Goal: Transaction & Acquisition: Purchase product/service

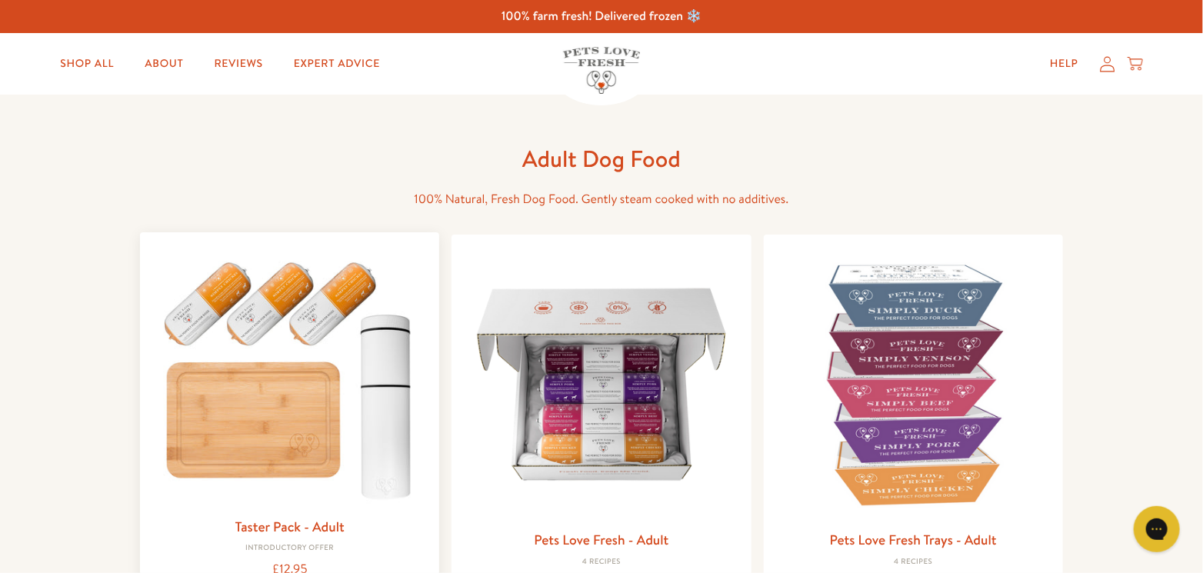
scroll to position [308, 0]
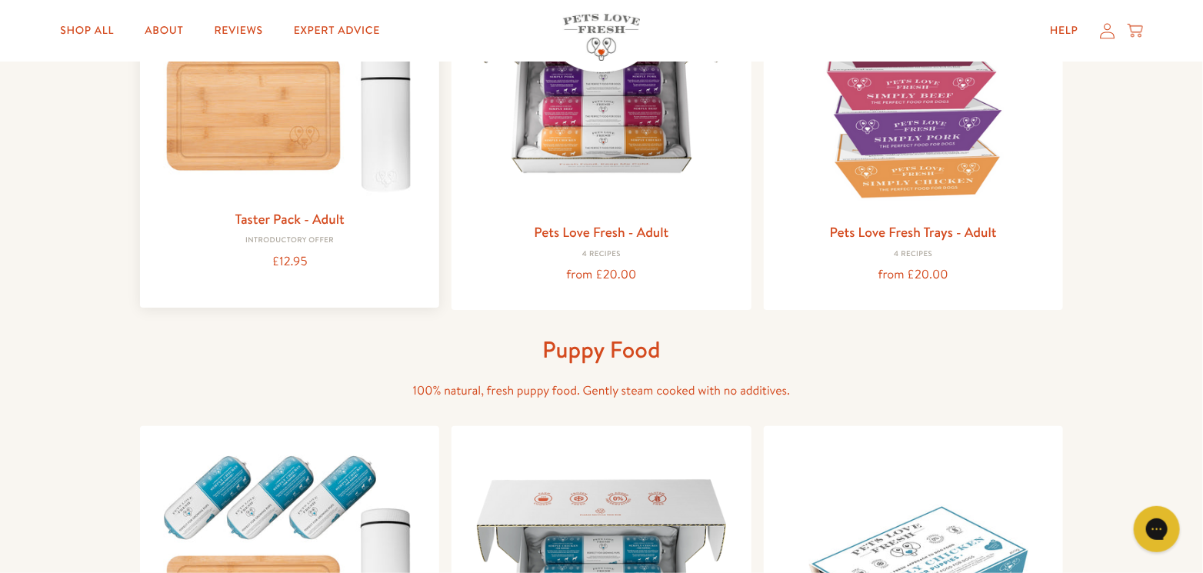
click at [312, 215] on link "Taster Pack - Adult" at bounding box center [289, 218] width 109 height 19
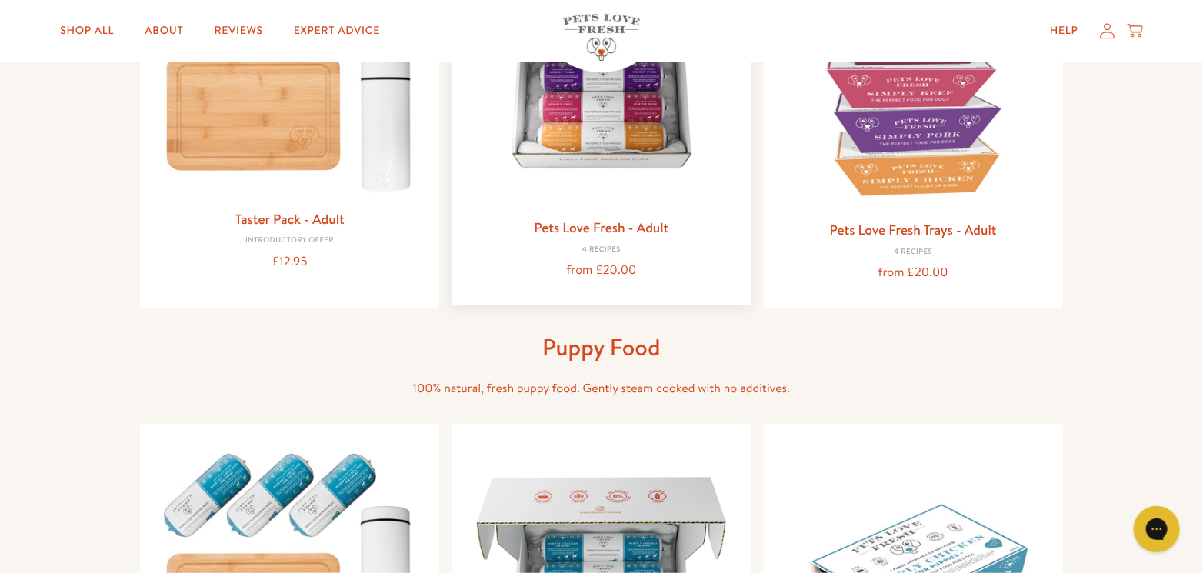
click at [647, 225] on link "Pets Love Fresh - Adult" at bounding box center [601, 227] width 135 height 19
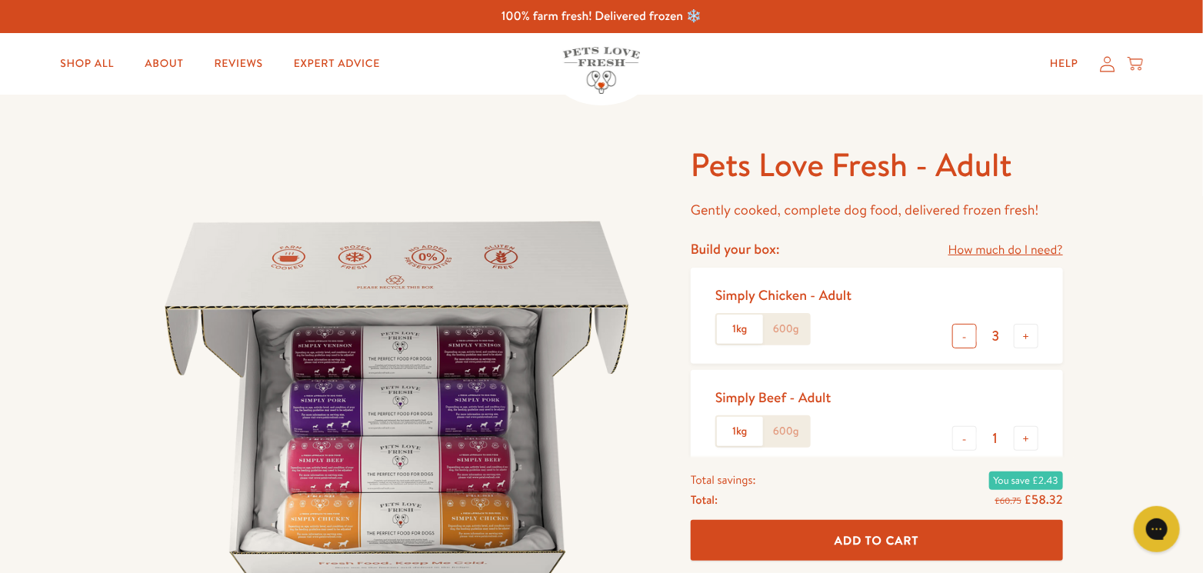
click at [968, 338] on button "-" at bounding box center [964, 336] width 25 height 25
type input "2"
click at [1026, 435] on button "+" at bounding box center [1026, 438] width 25 height 25
type input "2"
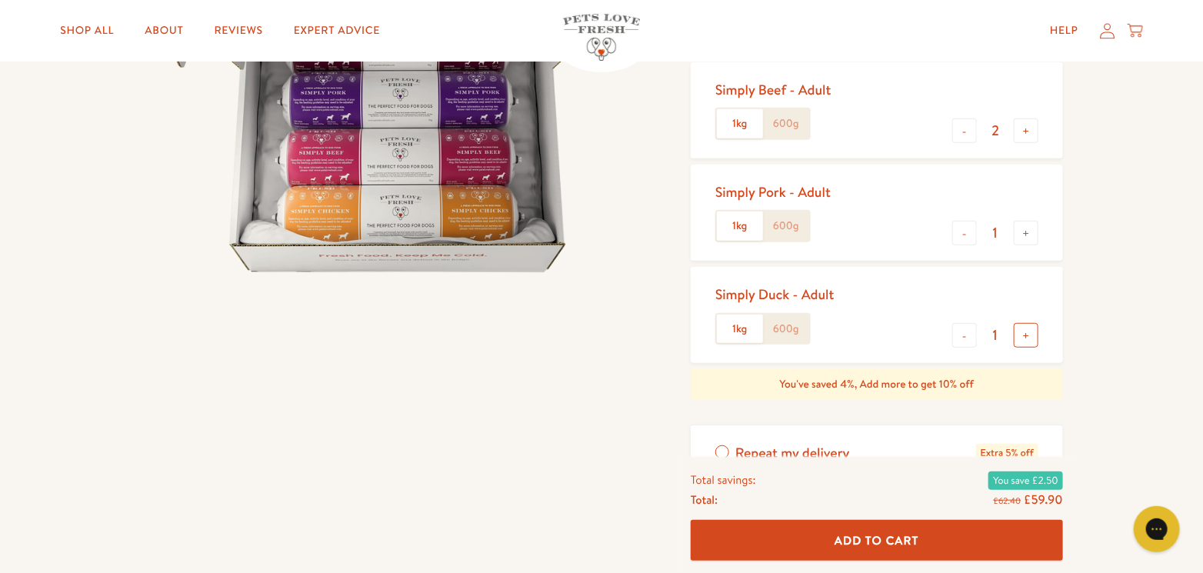
click at [1026, 334] on button "+" at bounding box center [1026, 335] width 25 height 25
type input "2"
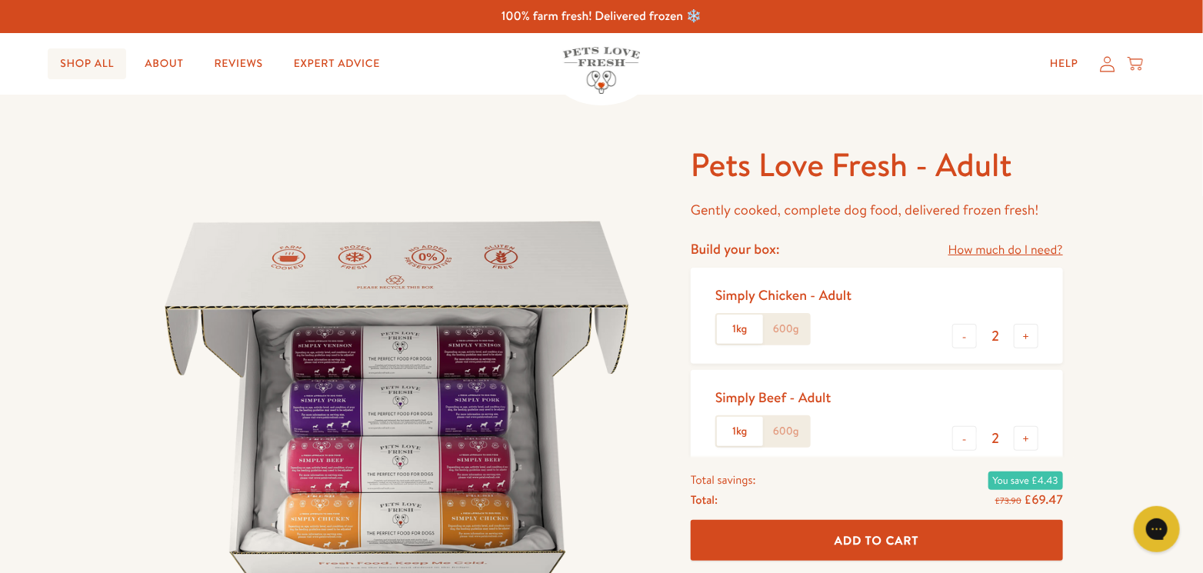
click at [102, 61] on link "Shop All" at bounding box center [87, 63] width 78 height 31
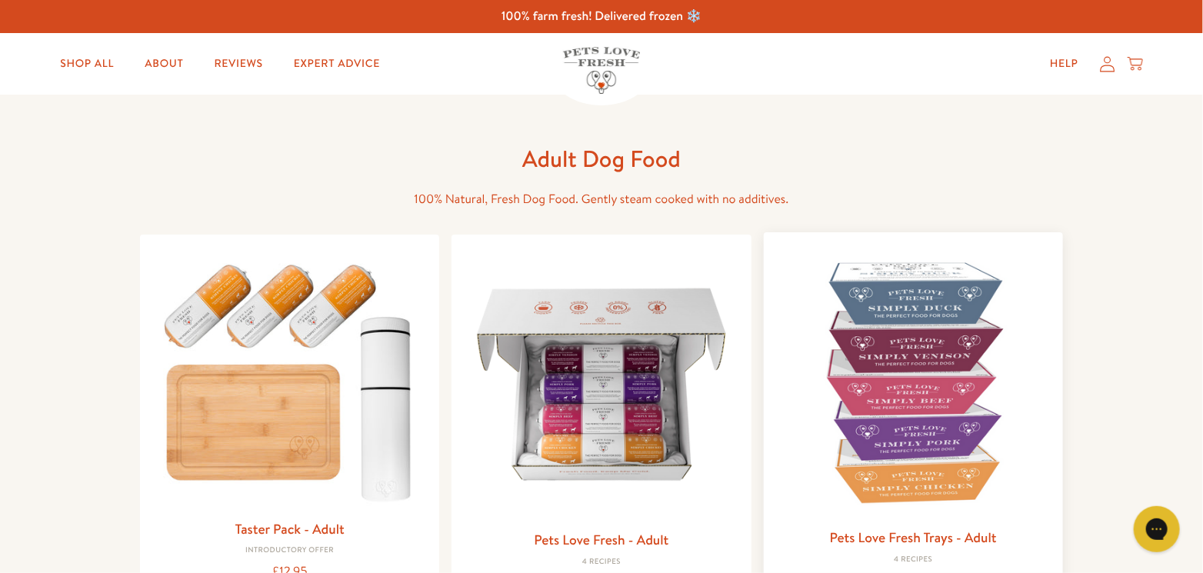
click at [932, 286] on img at bounding box center [913, 382] width 275 height 275
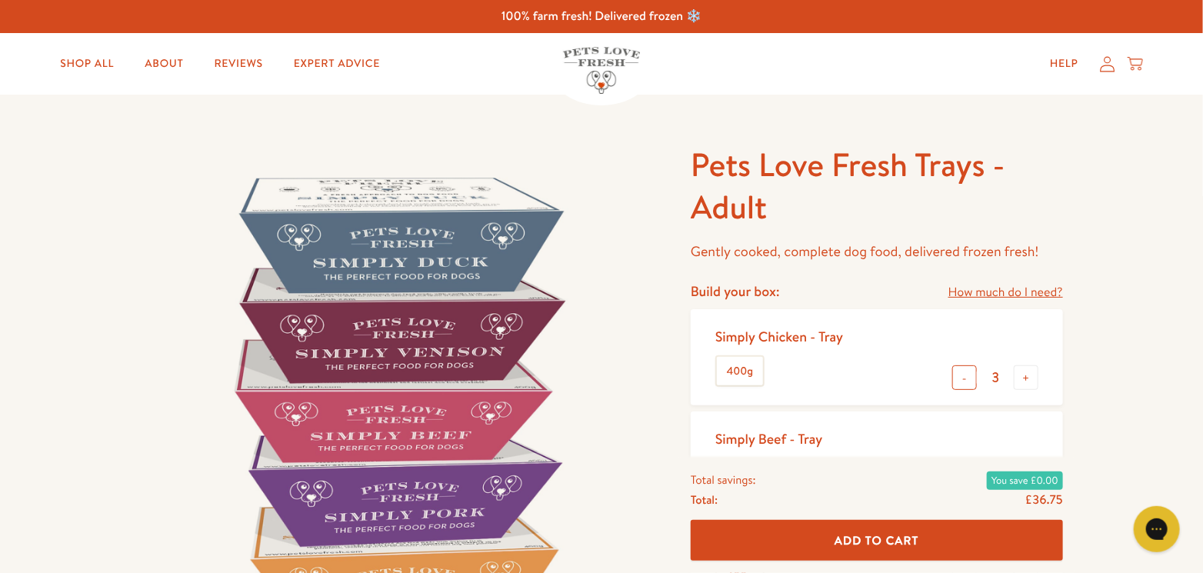
click at [966, 374] on button "-" at bounding box center [964, 377] width 25 height 25
type input "1"
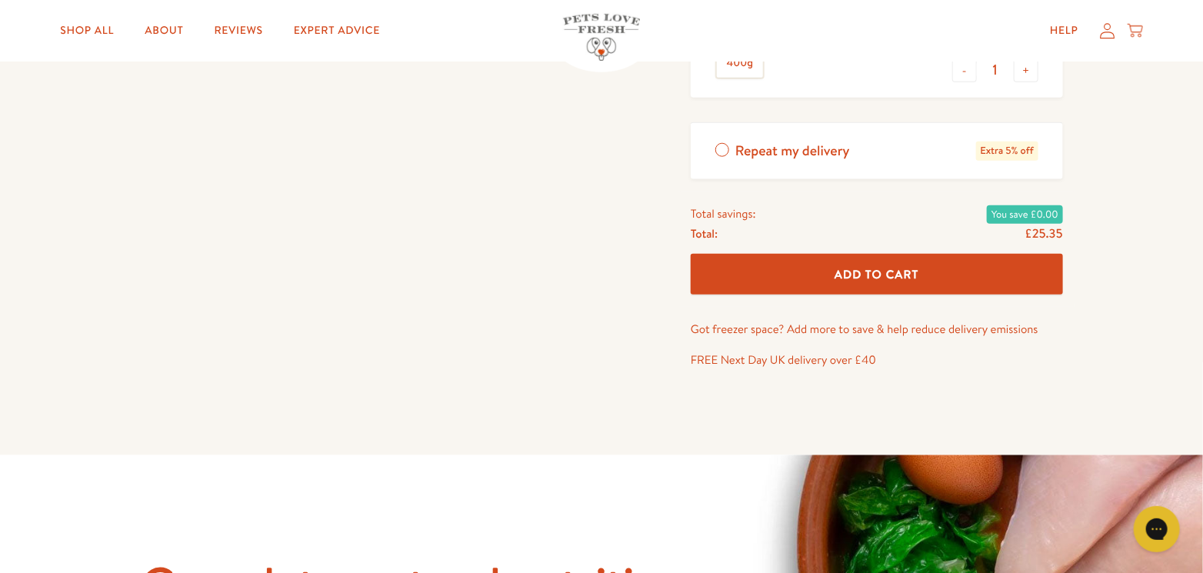
scroll to position [308, 0]
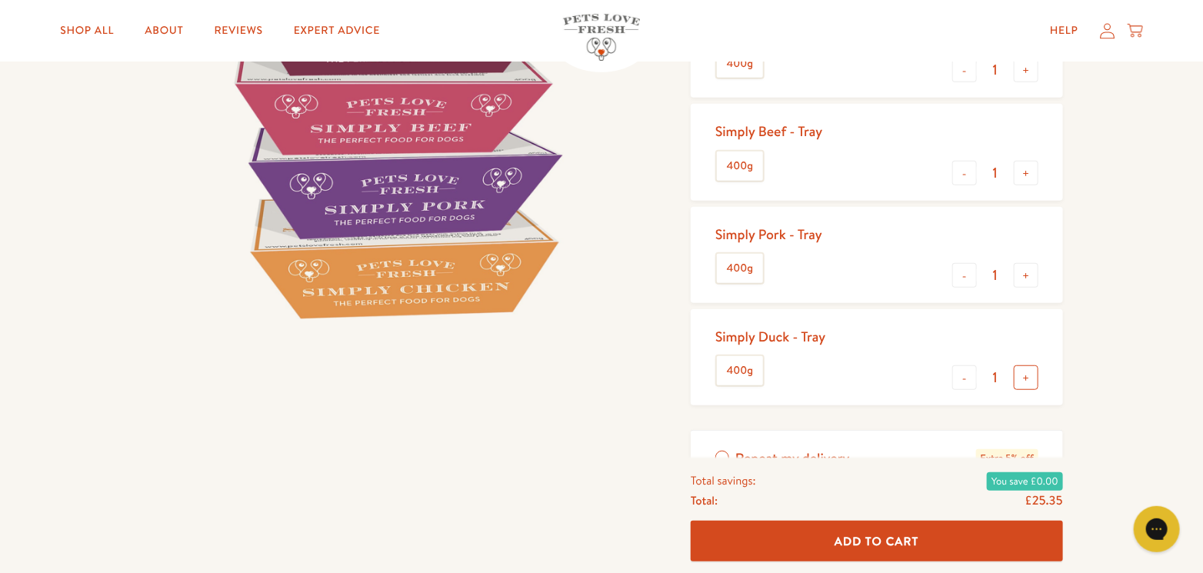
click at [1027, 377] on button "+" at bounding box center [1026, 377] width 25 height 25
click at [965, 372] on button "-" at bounding box center [964, 377] width 25 height 25
type input "1"
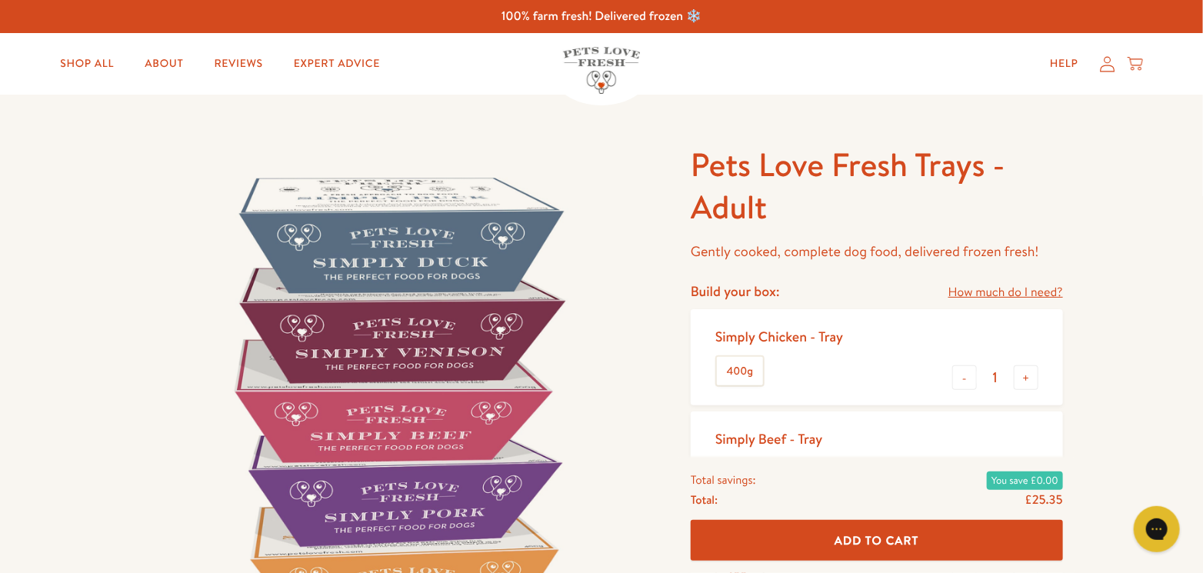
click at [994, 291] on link "How much do I need?" at bounding box center [1006, 292] width 115 height 21
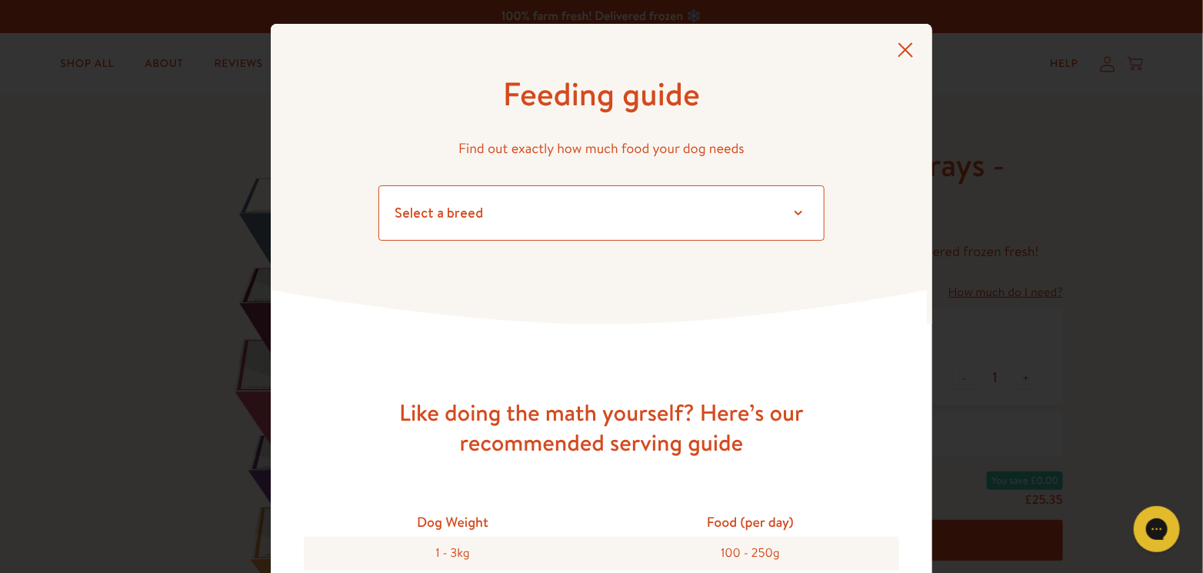
click at [786, 216] on select "Select a breed Affenpinscher Afghan hound Airedale terrier Akita Alaskan Malamu…" at bounding box center [602, 212] width 446 height 55
select select "7"
click at [379, 185] on select "Select a breed Affenpinscher Afghan hound Airedale terrier Akita Alaskan Malamu…" at bounding box center [602, 212] width 446 height 55
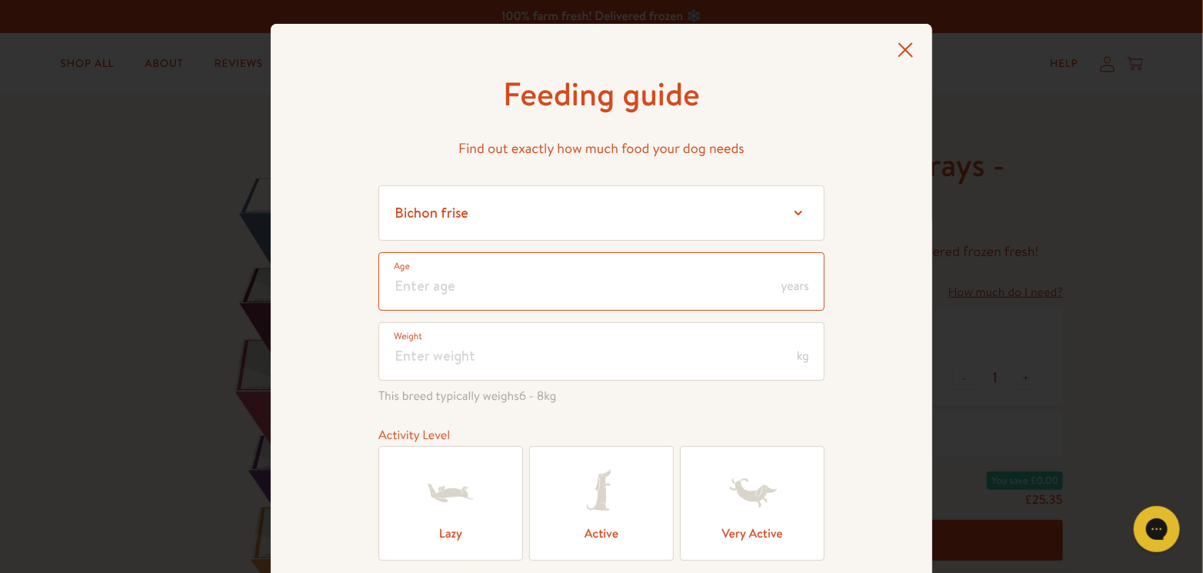
click at [762, 286] on input "number" at bounding box center [602, 281] width 446 height 58
type input "4"
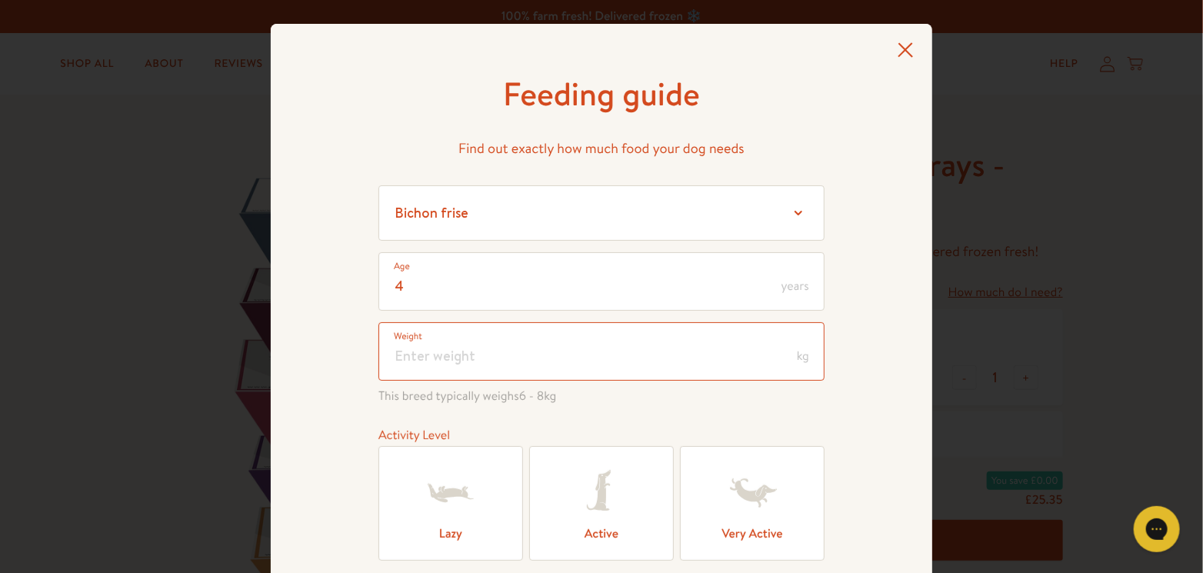
click at [788, 354] on input "number" at bounding box center [602, 351] width 446 height 58
type input "6"
click at [843, 399] on div "Feeding guide Find out exactly how much food your dog needs Select a breed Affe…" at bounding box center [602, 358] width 662 height 668
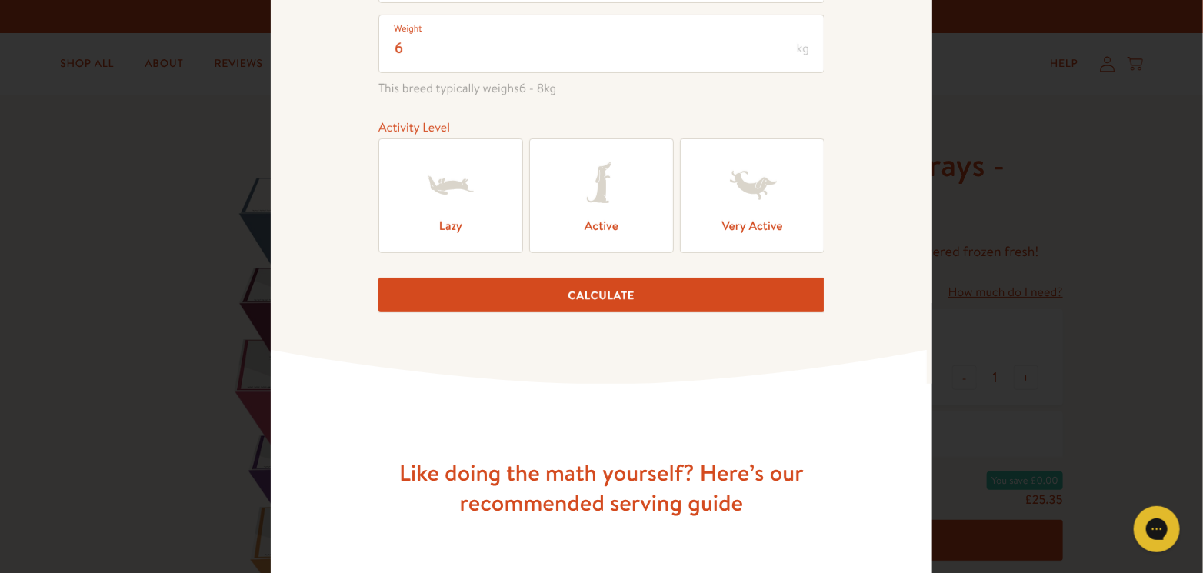
click at [752, 197] on icon at bounding box center [753, 186] width 62 height 62
click at [0, 0] on input "Very Active" at bounding box center [0, 0] width 0 height 0
click at [695, 283] on button "Calculate" at bounding box center [602, 295] width 446 height 35
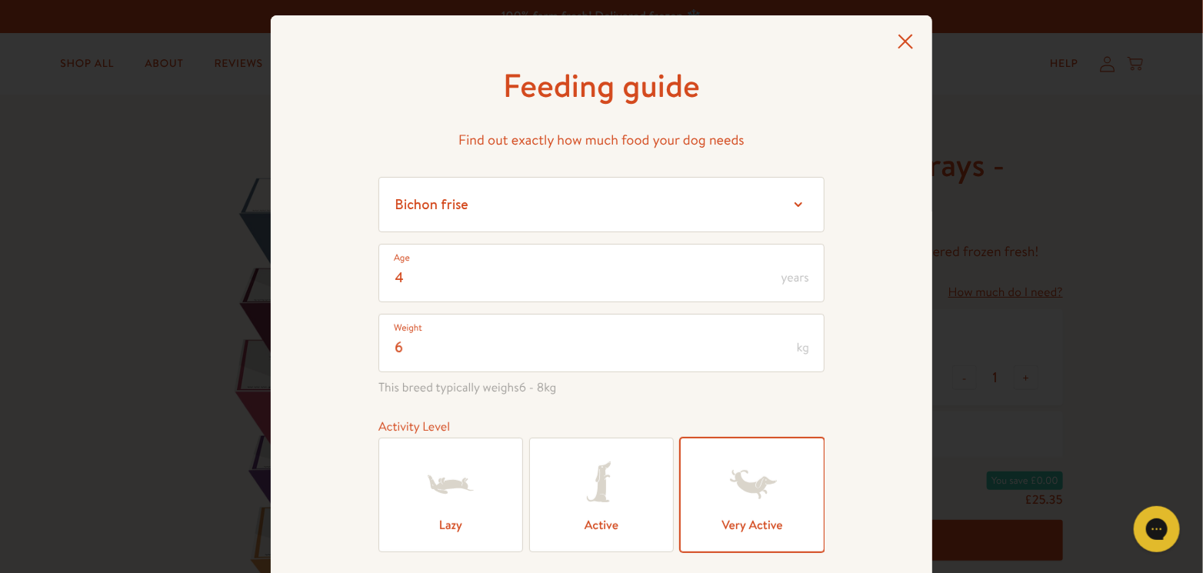
scroll to position [0, 0]
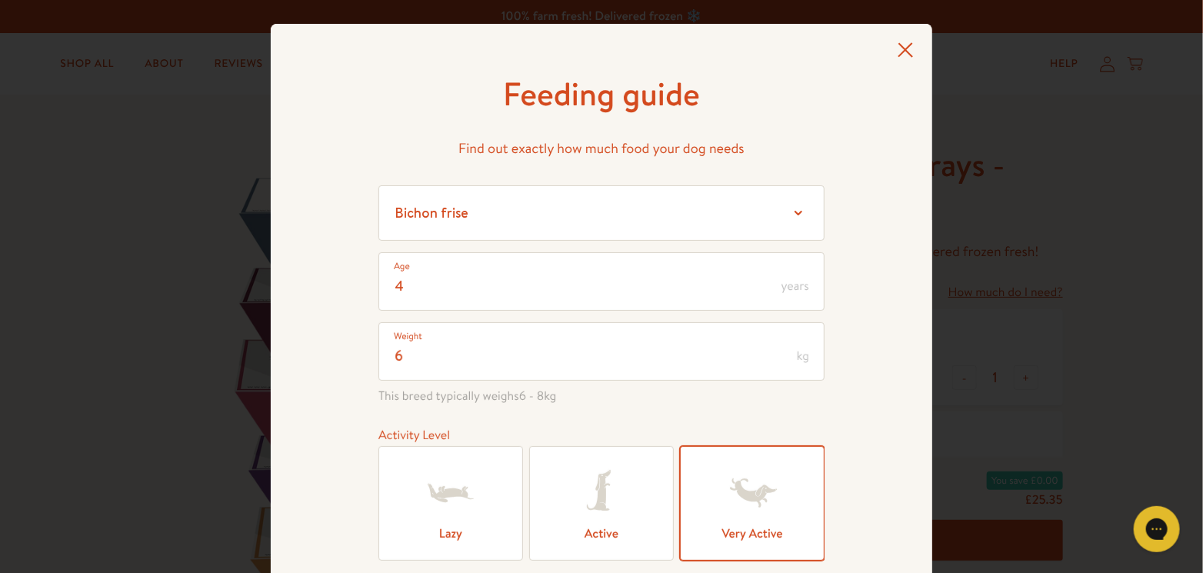
click at [900, 48] on icon at bounding box center [906, 49] width 15 height 15
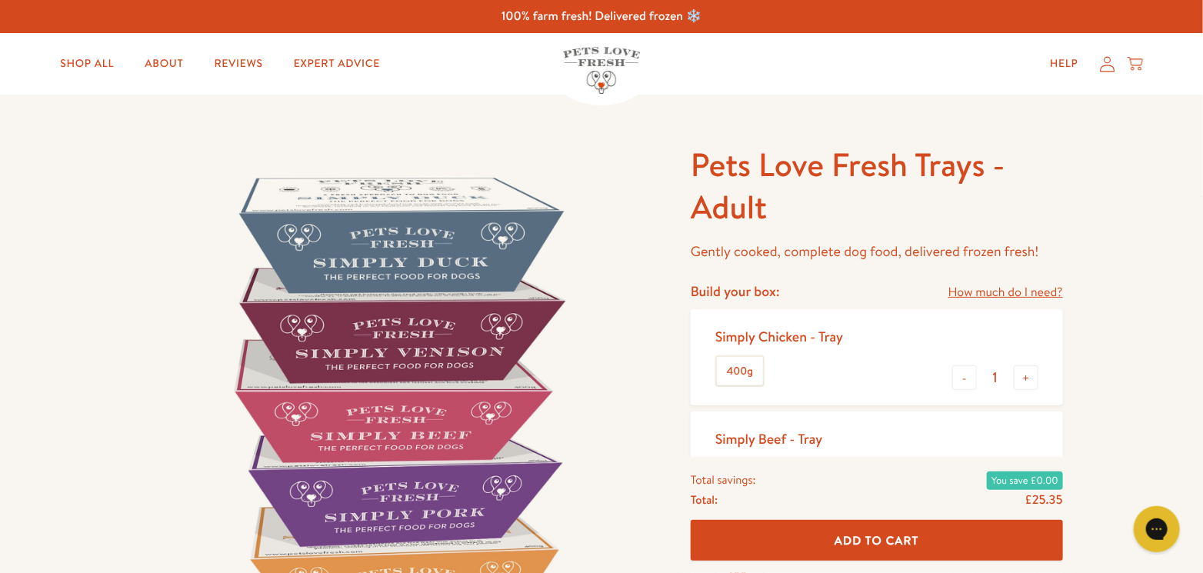
drag, startPoint x: 1206, startPoint y: 79, endPoint x: 1148, endPoint y: 49, distance: 65.0
click at [1148, 49] on header "Shop All About Reviews Expert Advice My account Shop All About Reviews Expert A…" at bounding box center [601, 64] width 1203 height 62
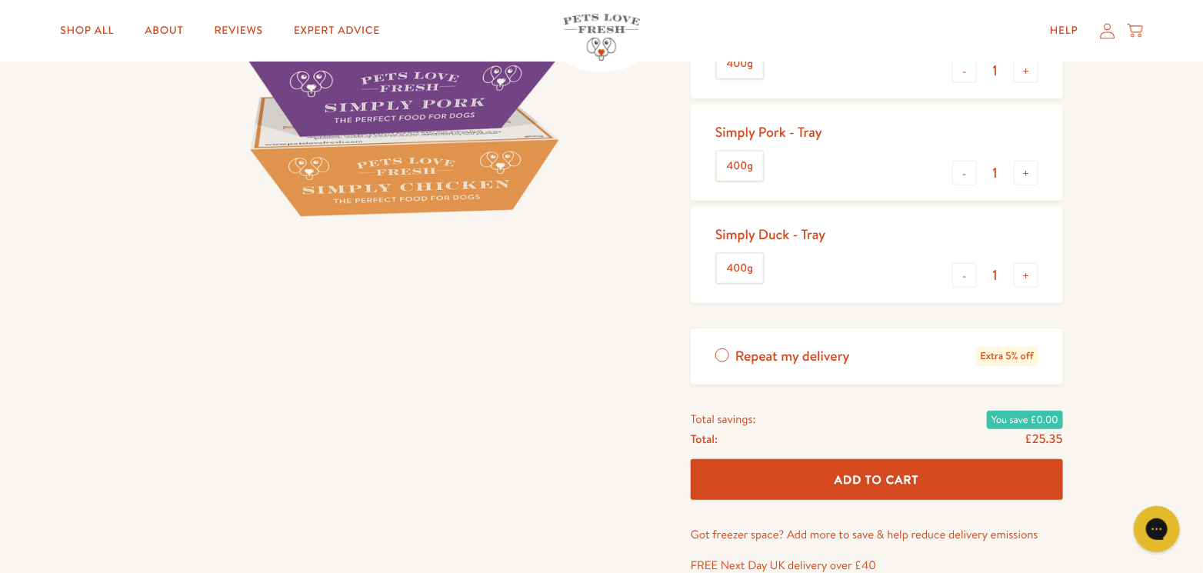
scroll to position [361, 0]
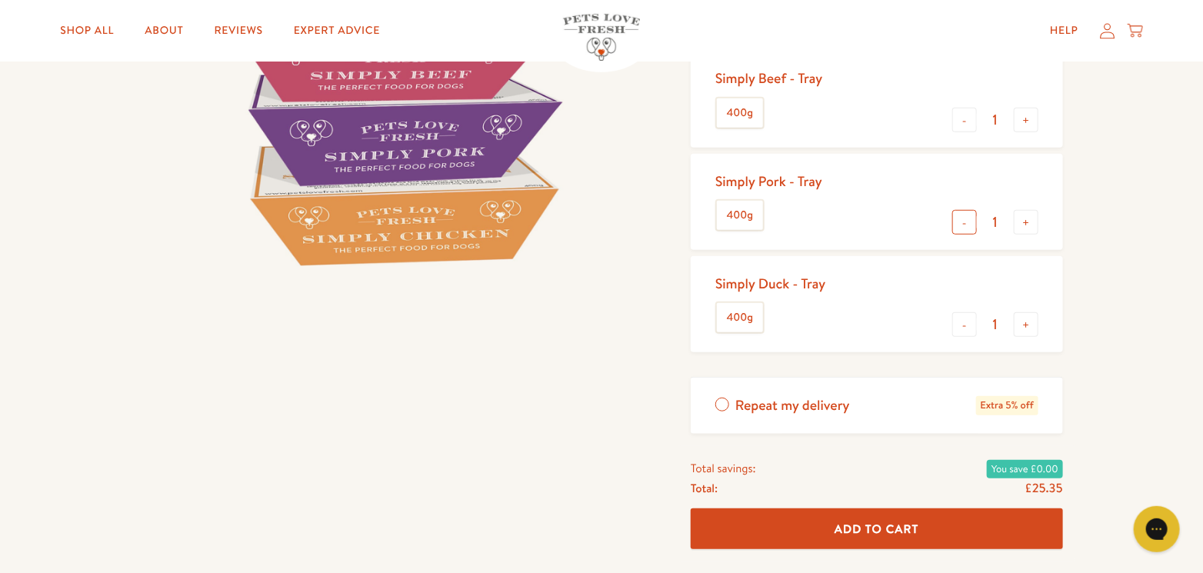
click at [960, 218] on button "-" at bounding box center [964, 222] width 25 height 25
type input "0"
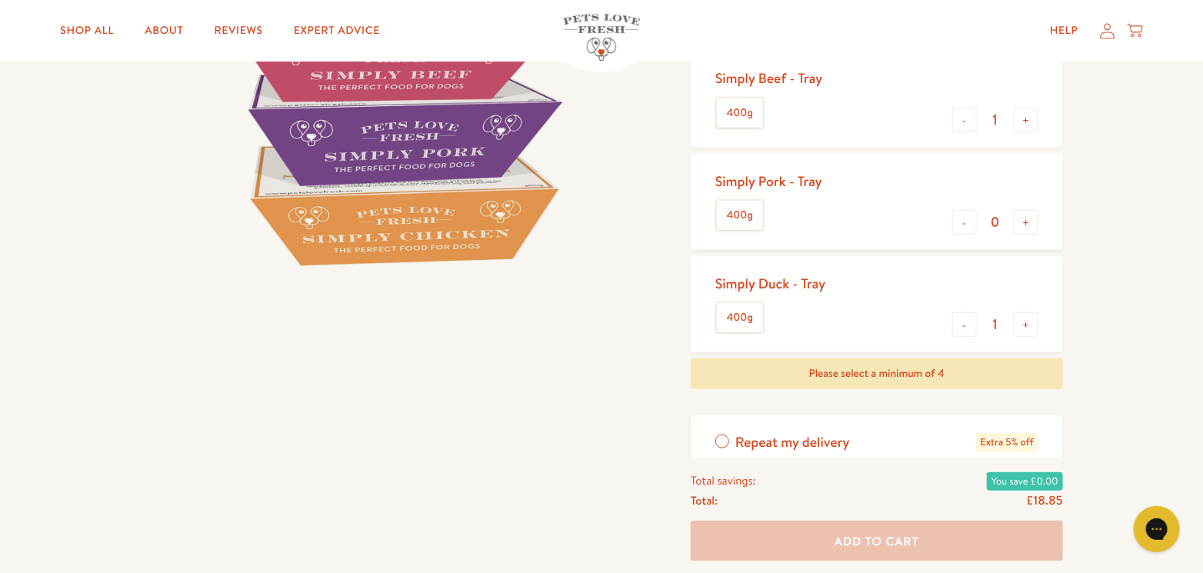
scroll to position [53, 0]
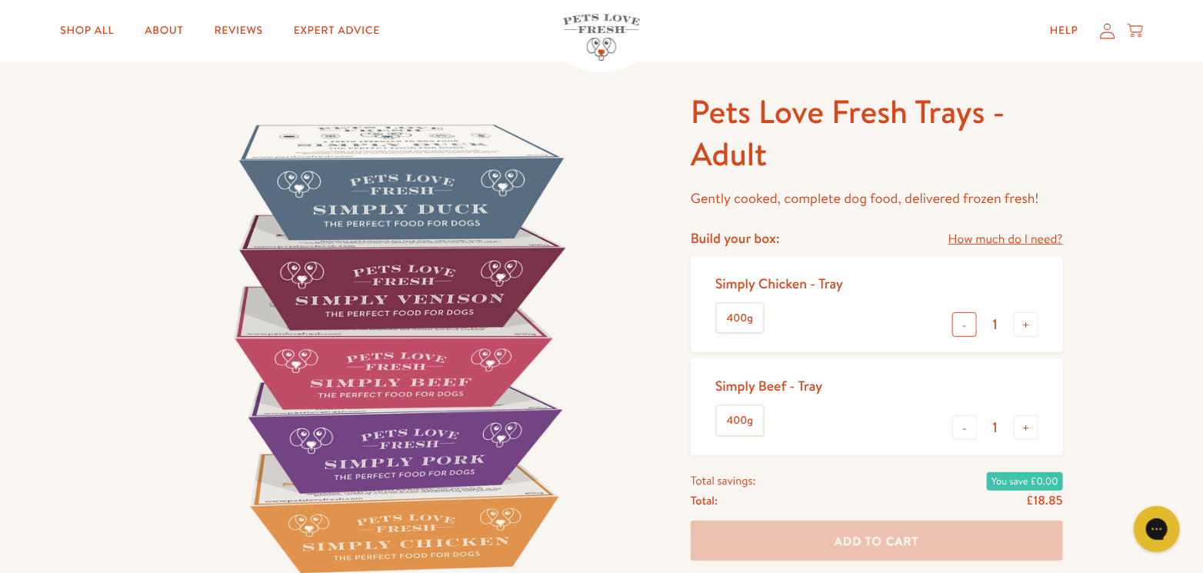
click at [969, 322] on button "-" at bounding box center [964, 324] width 25 height 25
type input "0"
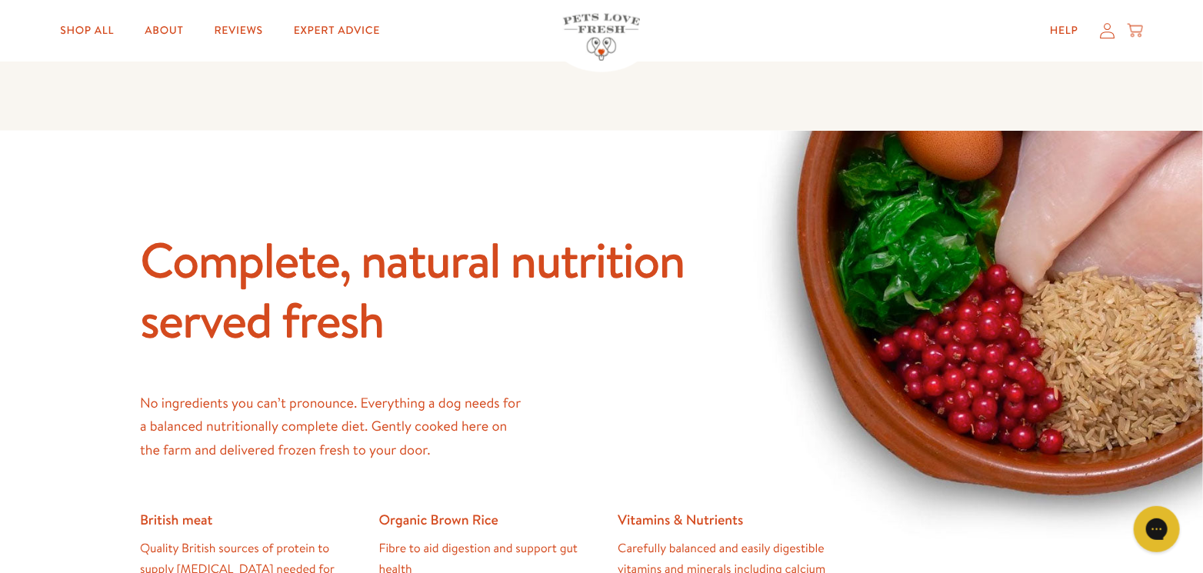
scroll to position [669, 0]
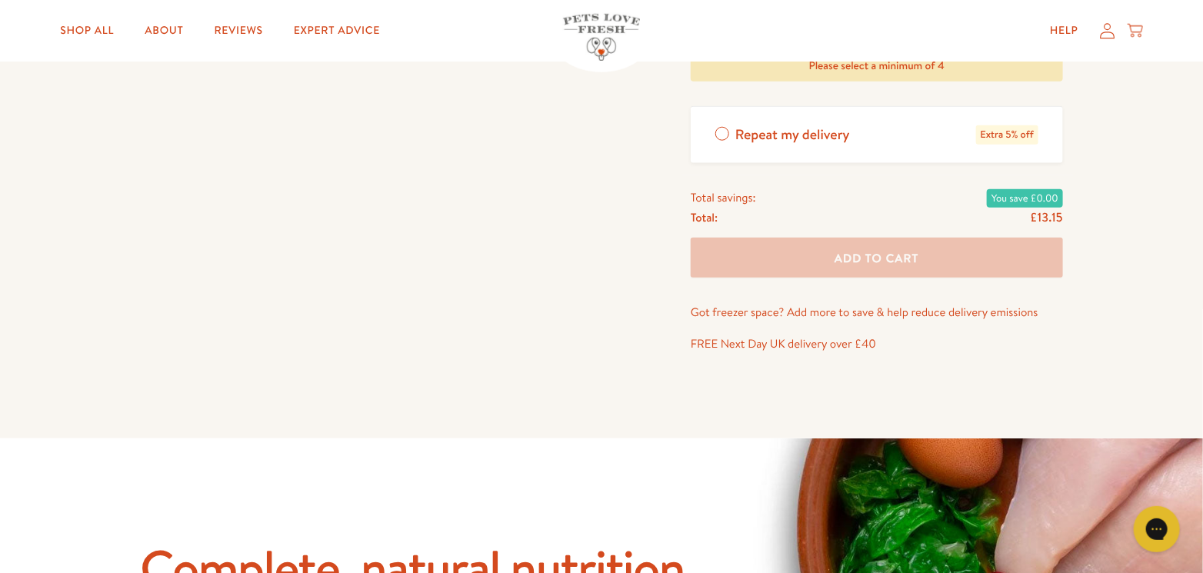
drag, startPoint x: 1143, startPoint y: 283, endPoint x: 630, endPoint y: 359, distance: 518.8
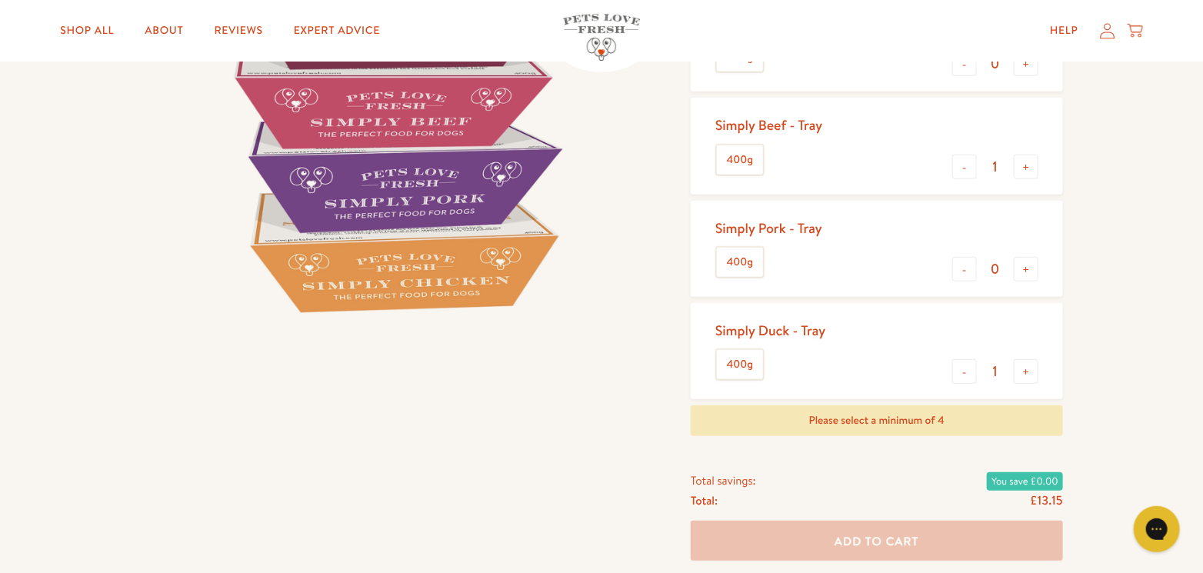
scroll to position [302, 0]
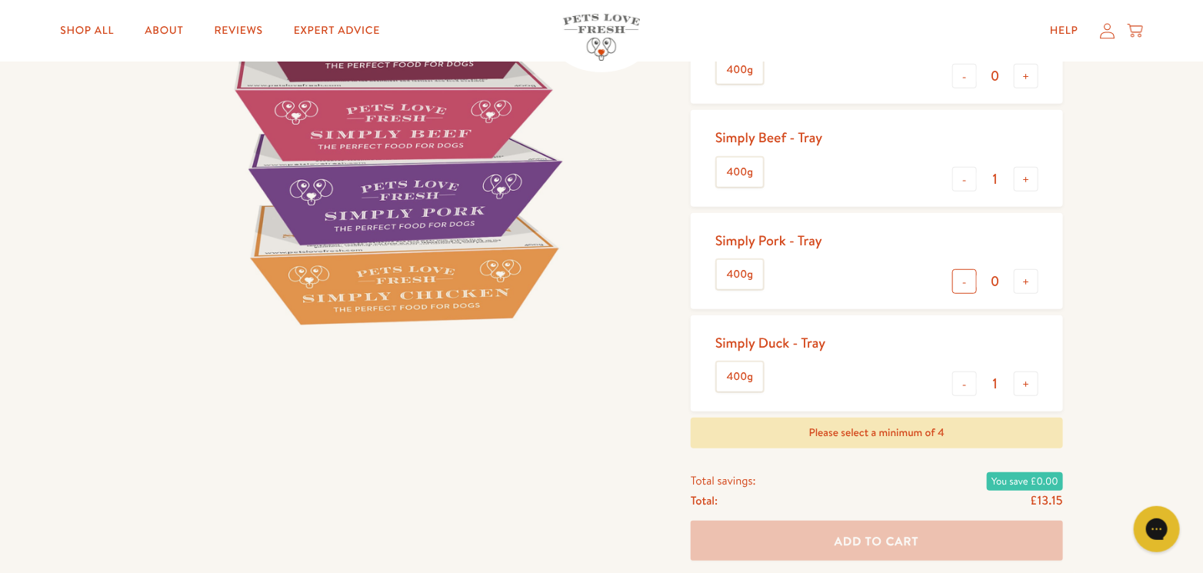
click at [961, 281] on button "-" at bounding box center [964, 281] width 25 height 25
click at [967, 76] on button "-" at bounding box center [964, 76] width 25 height 25
click at [964, 279] on button "-" at bounding box center [964, 281] width 25 height 25
click at [962, 278] on button "-" at bounding box center [964, 281] width 25 height 25
click at [1029, 277] on button "+" at bounding box center [1026, 281] width 25 height 25
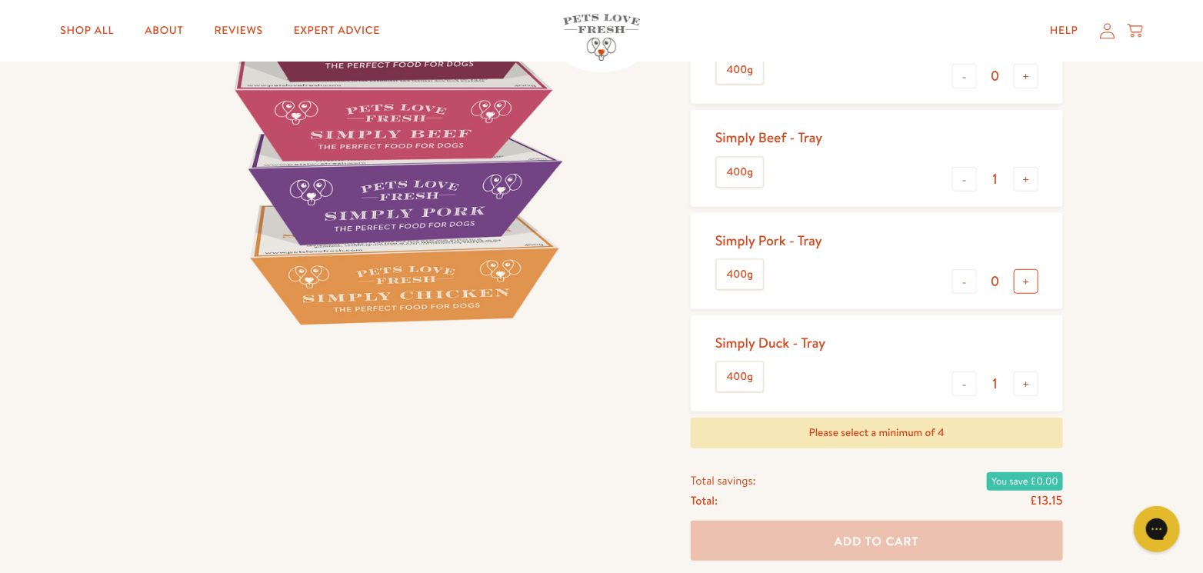
type input "1"
click at [1025, 82] on button "+" at bounding box center [1026, 76] width 25 height 25
type input "1"
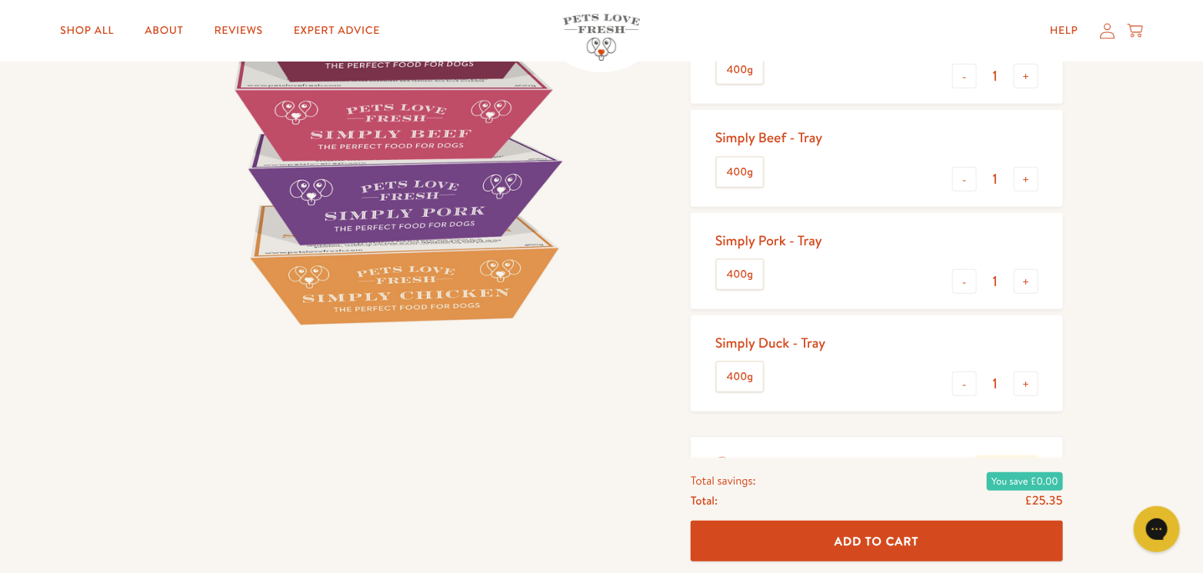
scroll to position [609, 0]
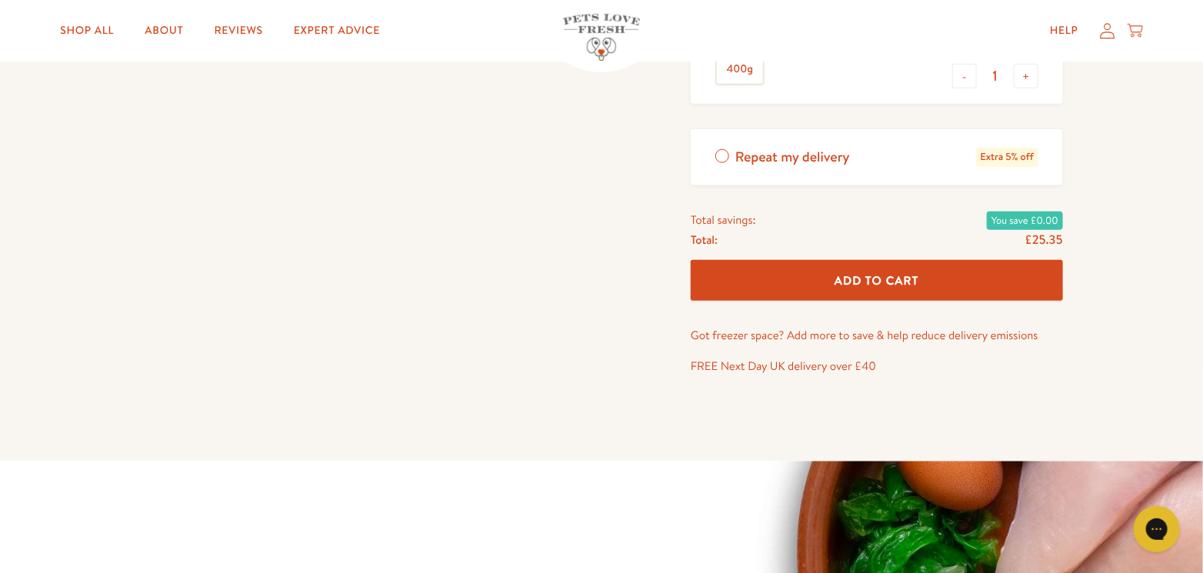
click at [900, 272] on span "Add To Cart" at bounding box center [877, 280] width 85 height 16
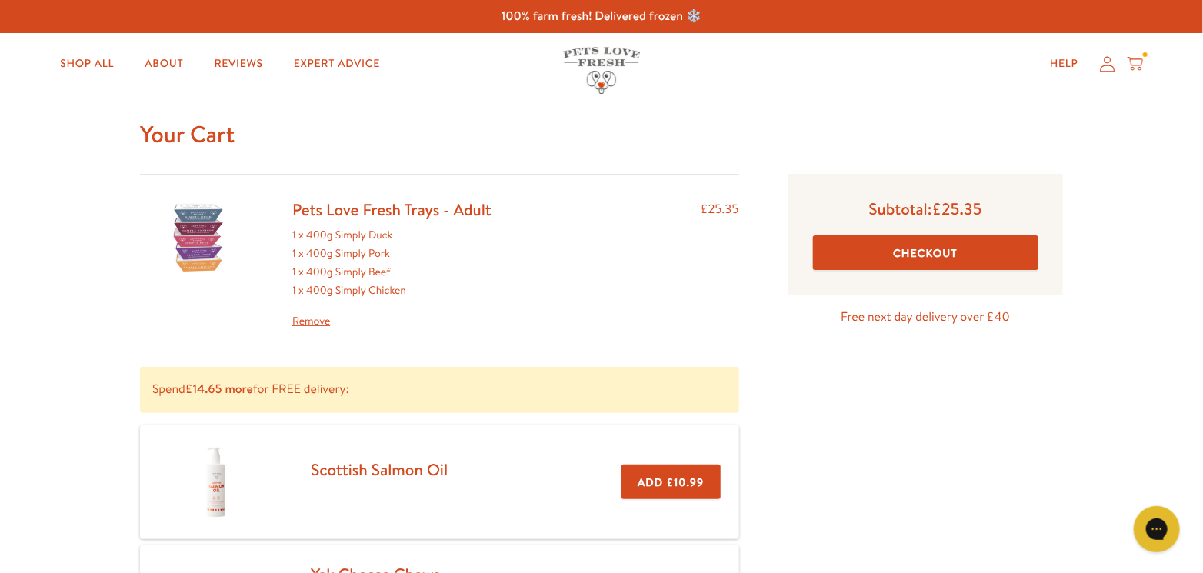
click at [846, 365] on div "Subtotal: £25.35 Checkout Free next day delivery over £40" at bounding box center [926, 497] width 324 height 646
click at [87, 61] on link "Shop All" at bounding box center [87, 63] width 78 height 31
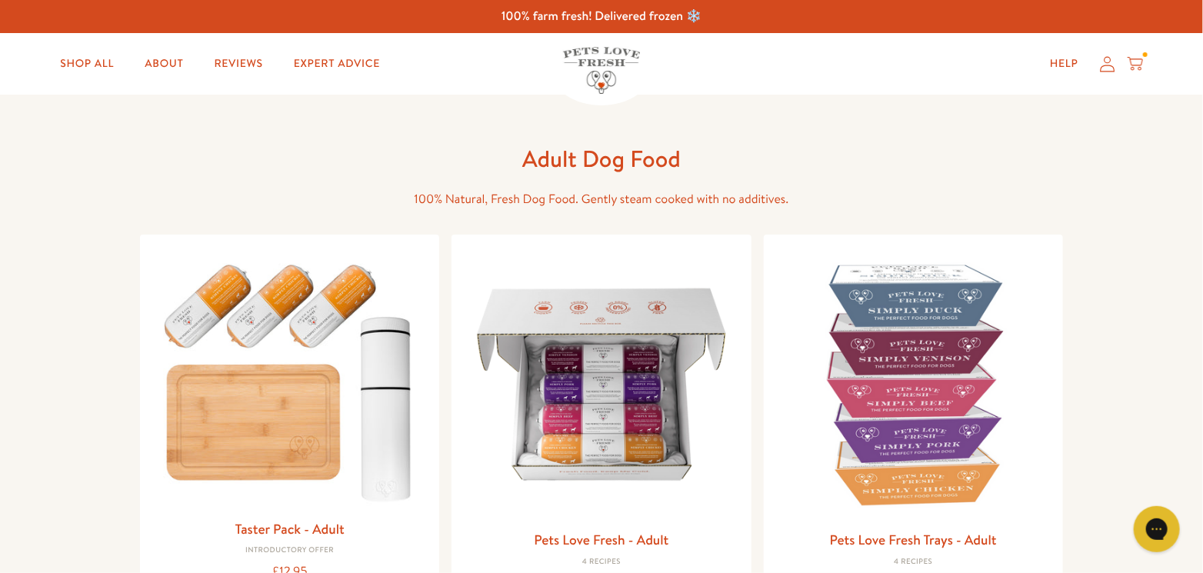
scroll to position [308, 0]
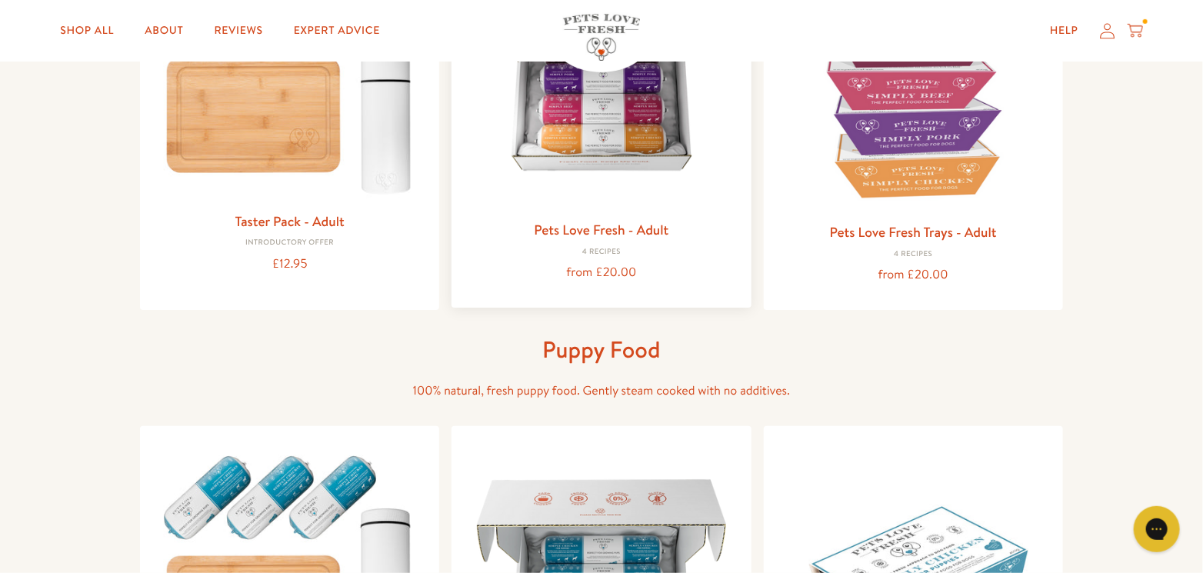
click at [654, 227] on link "Pets Love Fresh - Adult" at bounding box center [601, 229] width 135 height 19
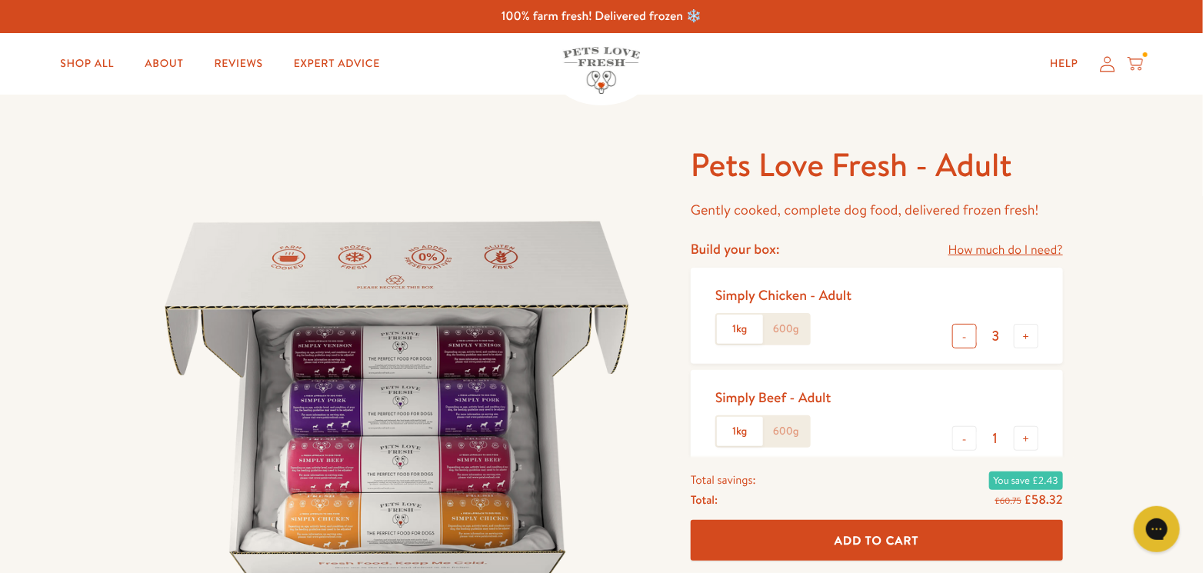
click at [962, 335] on button "-" at bounding box center [964, 336] width 25 height 25
click at [964, 335] on button "-" at bounding box center [964, 336] width 25 height 25
type input "1"
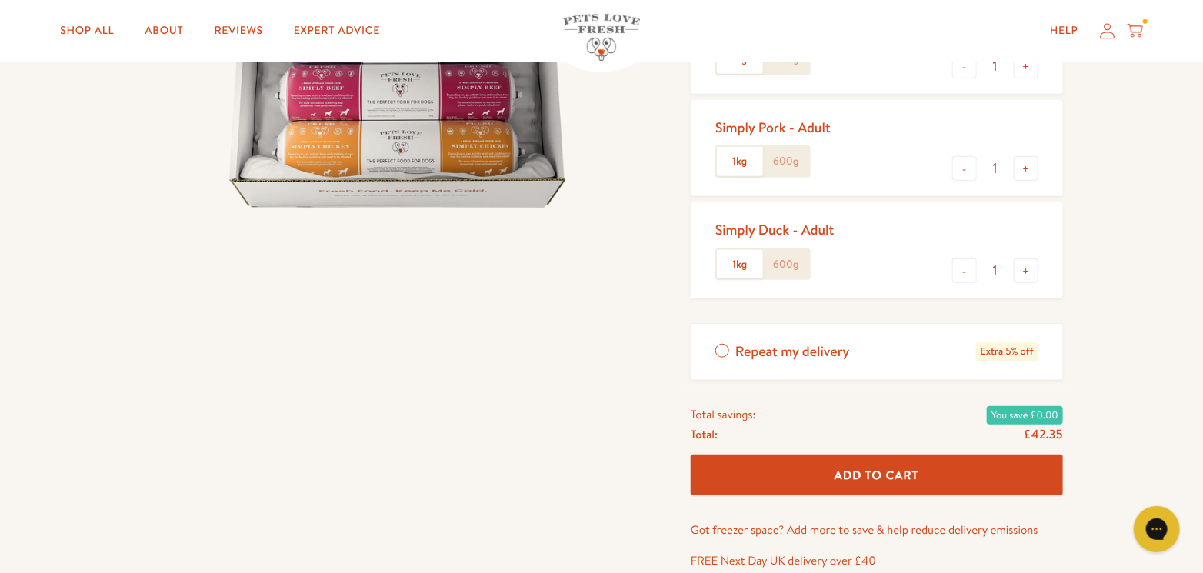
scroll to position [379, 0]
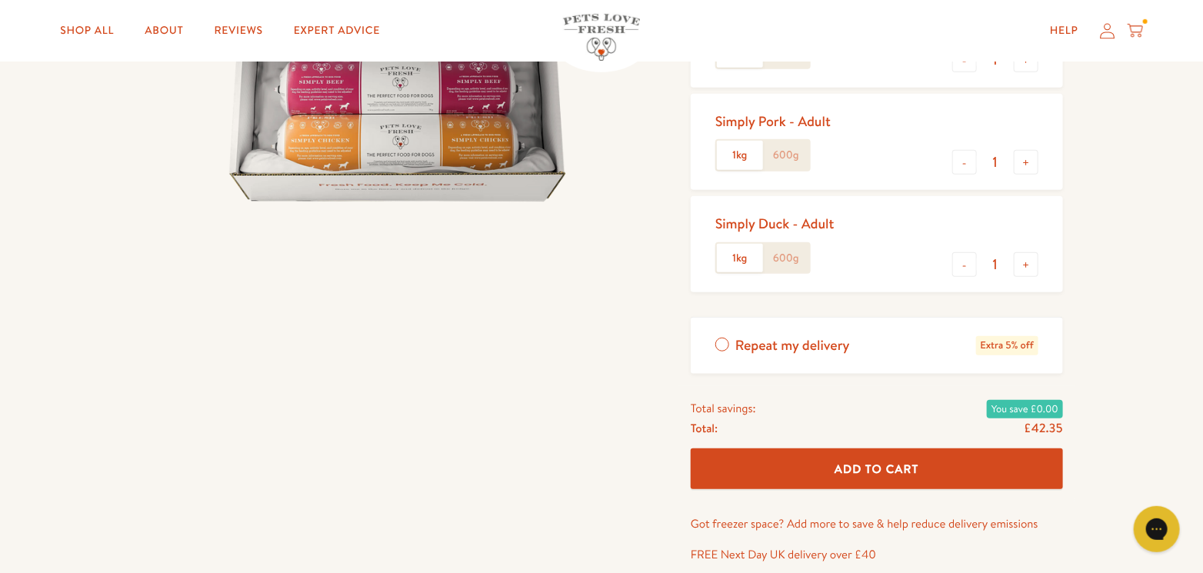
drag, startPoint x: 1208, startPoint y: 82, endPoint x: 571, endPoint y: 308, distance: 675.7
click at [571, 308] on div at bounding box center [409, 170] width 539 height 811
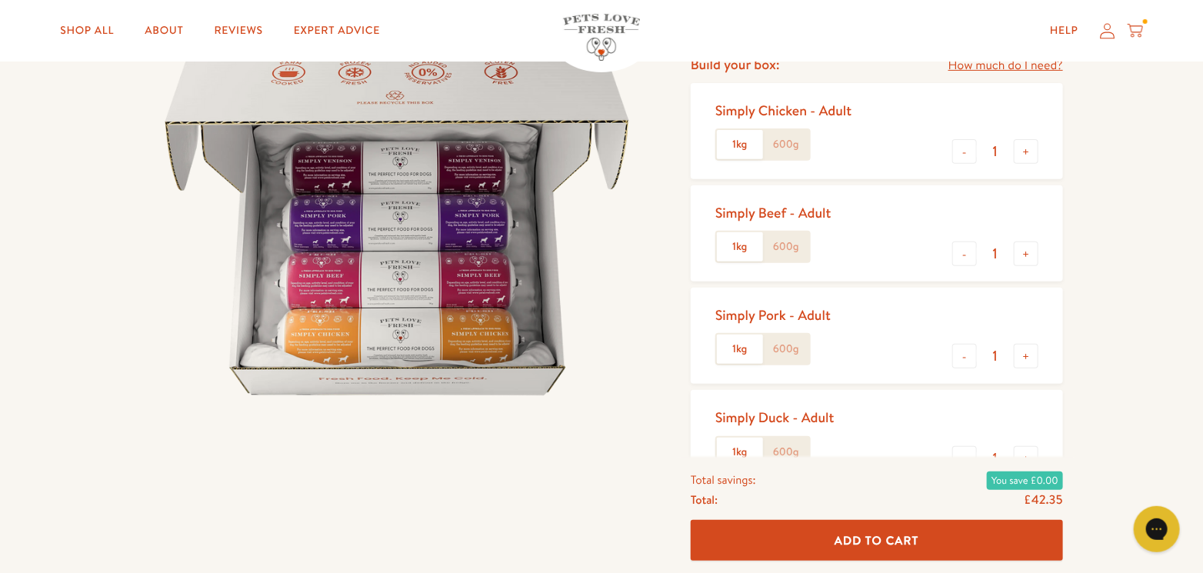
scroll to position [191, 0]
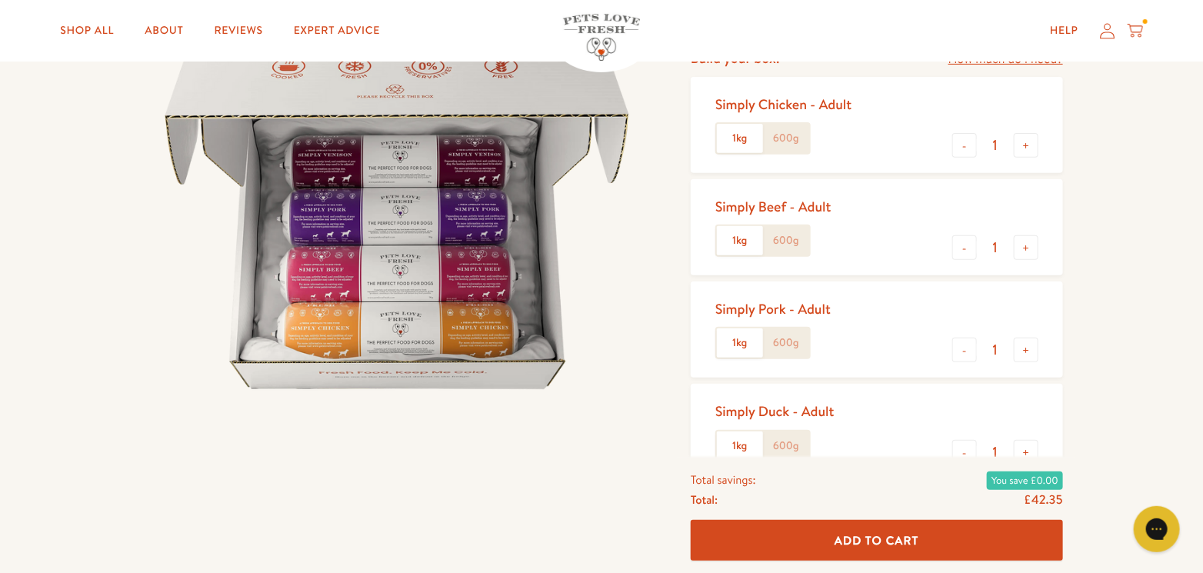
click at [925, 542] on button "Add To Cart" at bounding box center [877, 541] width 372 height 41
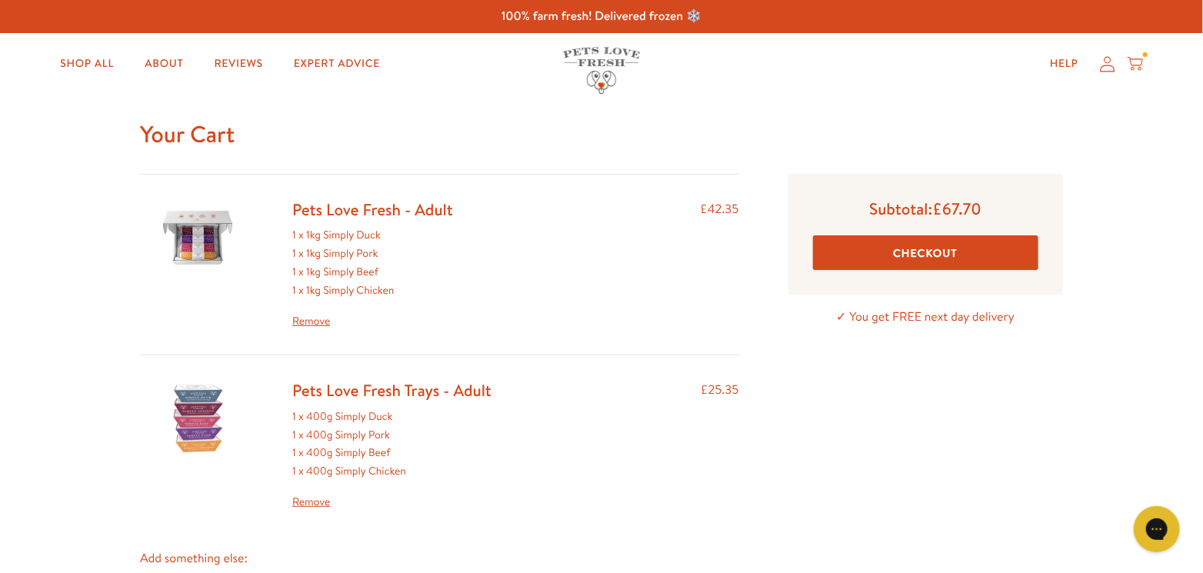
click at [975, 247] on button "Checkout" at bounding box center [925, 252] width 225 height 35
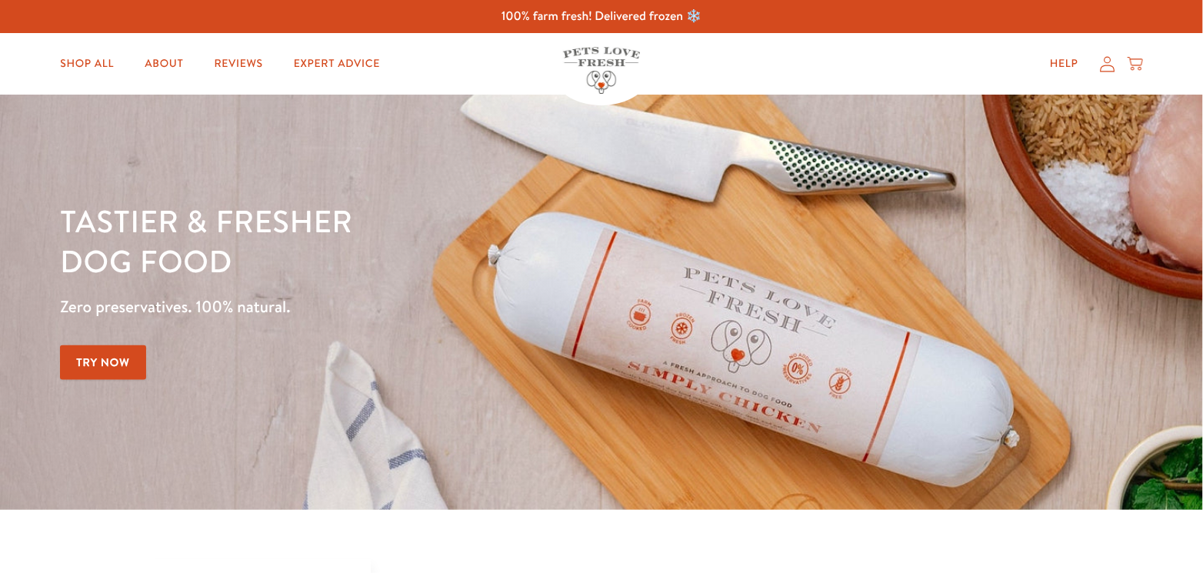
click at [1106, 66] on icon at bounding box center [1107, 64] width 15 height 16
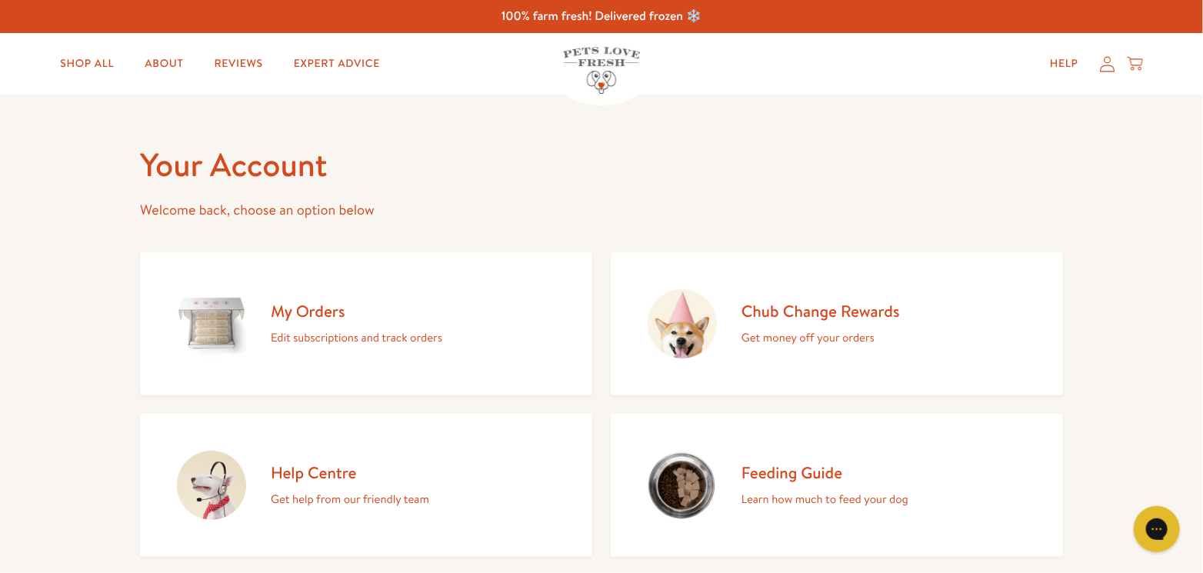
click at [1106, 63] on icon at bounding box center [1107, 64] width 15 height 16
click at [1062, 60] on link "Help" at bounding box center [1064, 63] width 53 height 31
